Goal: Check status

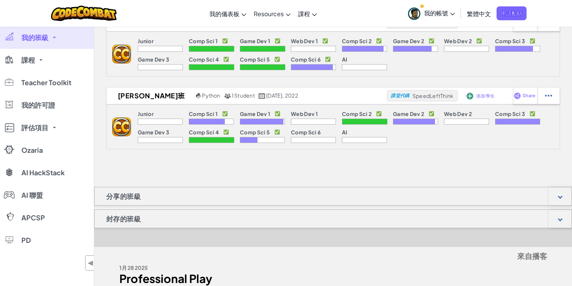
scroll to position [631, 0]
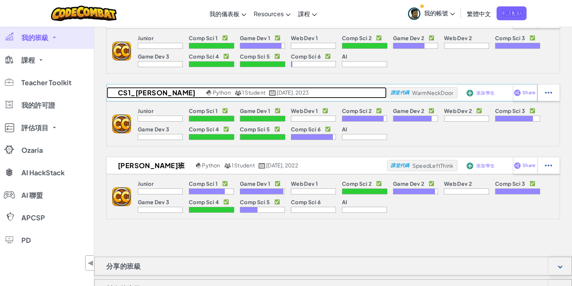
click at [127, 90] on h2 "CS1_[PERSON_NAME]" at bounding box center [156, 92] width 98 height 11
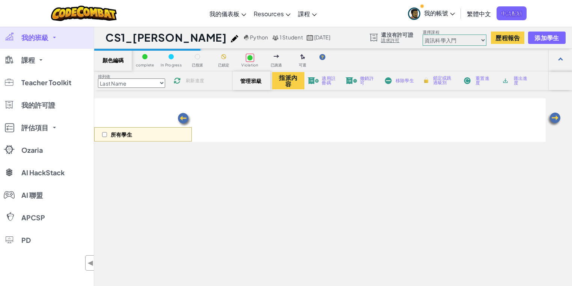
click at [476, 39] on select "初級 資訊科學入門 遊戲開發1 網頁開發 1 資訊科學2 遊戲開發 2 網頁開發 2 資訊科學 3 遊戲開發3 資訊科學 4 資訊科學 5 電腦科學 6 Ha…" at bounding box center [455, 40] width 64 height 11
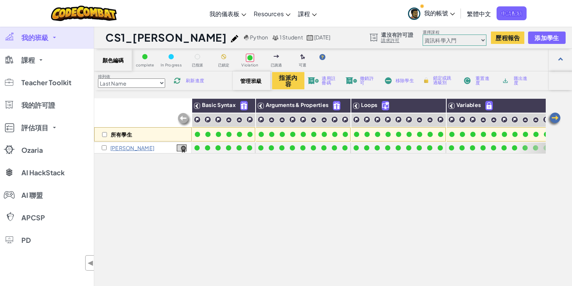
select select "5817d673e85d1220db624ca4"
click at [423, 35] on select "初級 資訊科學入門 遊戲開發1 網頁開發 1 資訊科學2 遊戲開發 2 網頁開發 2 資訊科學 3 遊戲開發3 資訊科學 4 資訊科學 5 電腦科學 6 Ha…" at bounding box center [455, 40] width 64 height 11
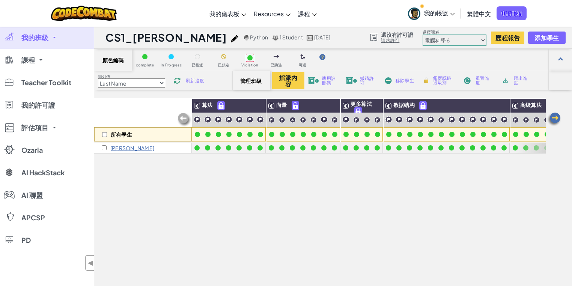
click at [550, 119] on img at bounding box center [554, 119] width 15 height 15
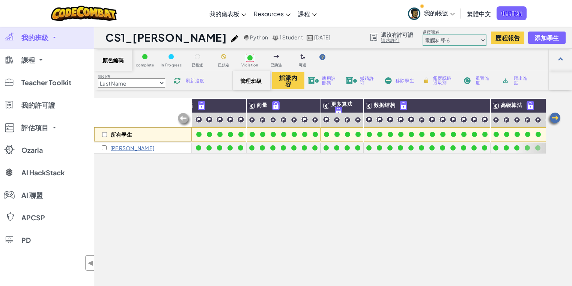
click at [550, 119] on img at bounding box center [554, 119] width 15 height 15
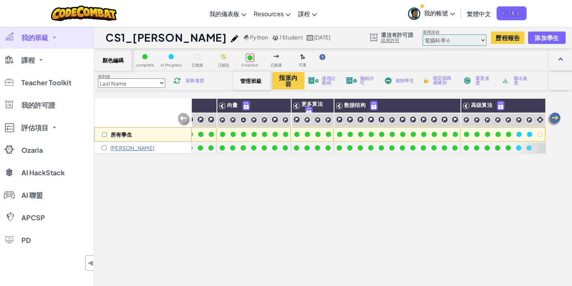
click at [550, 119] on img at bounding box center [554, 119] width 15 height 15
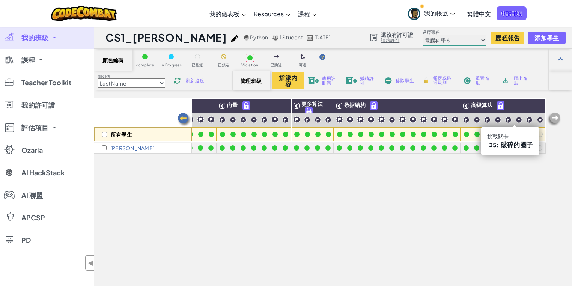
click at [505, 148] on span "35: 破碎的圈子" at bounding box center [511, 145] width 44 height 8
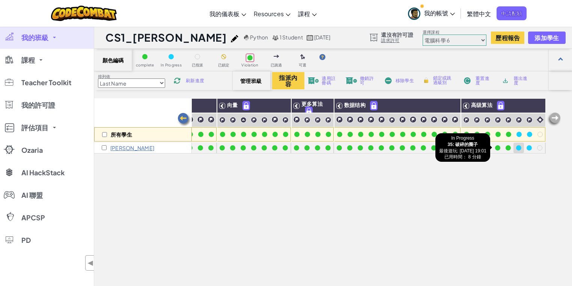
click at [516, 147] on div at bounding box center [518, 147] width 5 height 5
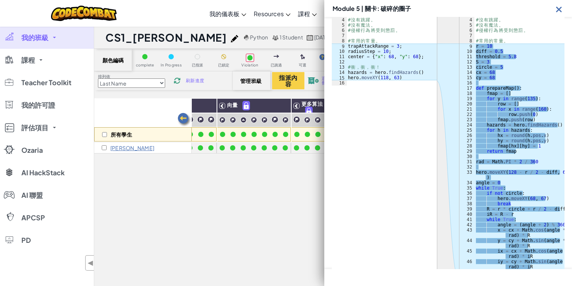
scroll to position [289, 0]
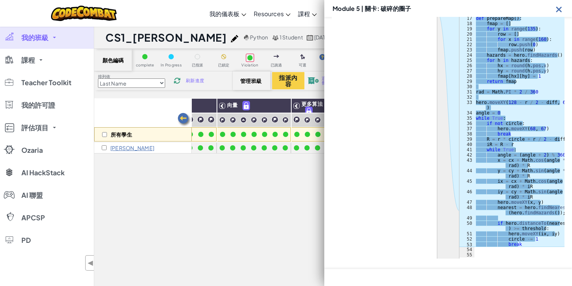
click at [290, 165] on div "所有學生 算法 向量 更多算法 数据结构 高级算法 Ruby W" at bounding box center [320, 222] width 452 height 249
click at [562, 9] on img at bounding box center [559, 9] width 9 height 9
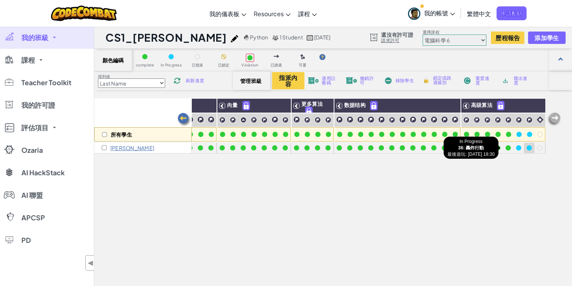
click at [527, 148] on div at bounding box center [529, 147] width 5 height 5
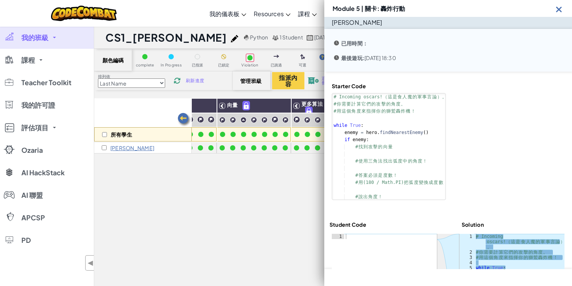
scroll to position [0, 0]
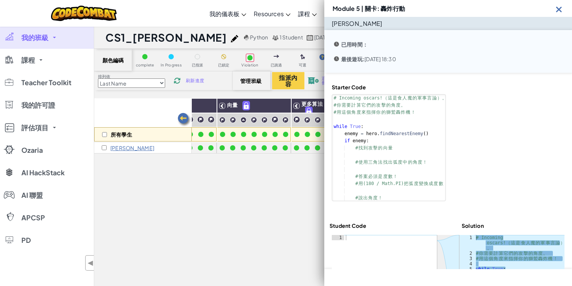
click at [309, 180] on div "所有學生 算法 向量 更多算法 数据结构 高级算法 Ruby W" at bounding box center [320, 222] width 452 height 249
click at [557, 9] on img at bounding box center [559, 9] width 9 height 9
